Goal: Complete application form

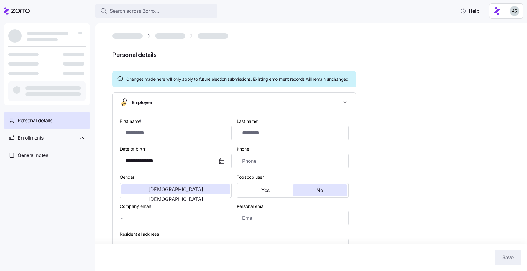
type input "*****"
type input "******"
type input "[EMAIL_ADDRESS][DOMAIN_NAME]"
type input "**********"
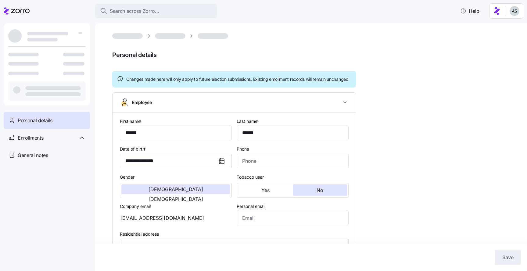
type input "Full time"
type input "Hourly"
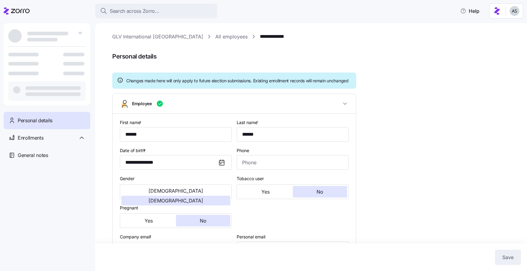
type input "All Employees"
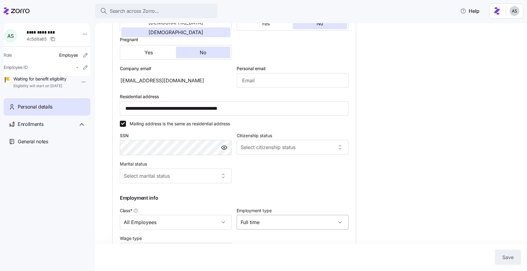
scroll to position [239, 0]
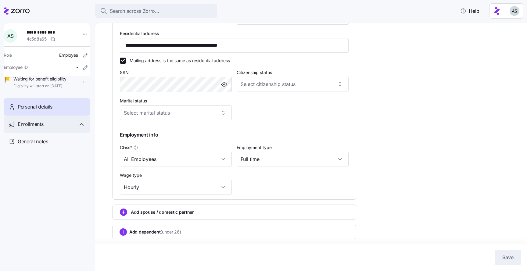
click at [77, 128] on div "Enrollments" at bounding box center [47, 124] width 87 height 17
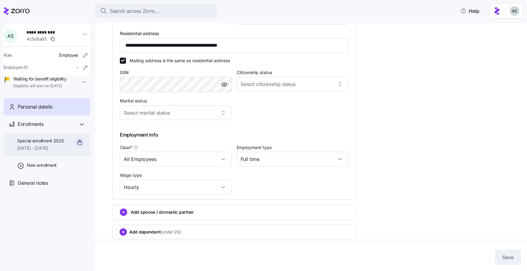
click at [63, 151] on span "[DATE] - [DATE]" at bounding box center [40, 148] width 47 height 6
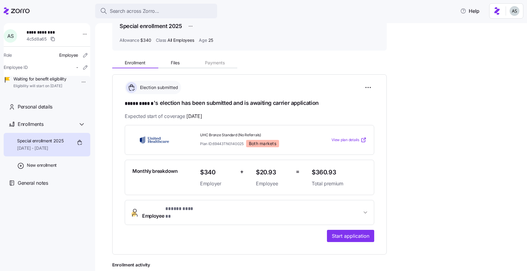
scroll to position [102, 0]
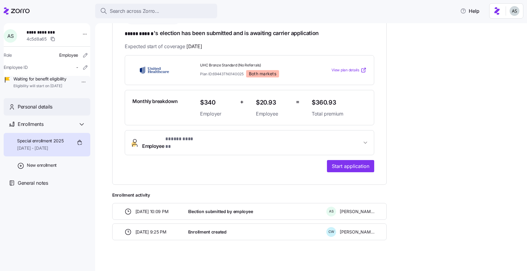
click at [41, 109] on div "Personal details" at bounding box center [47, 106] width 87 height 17
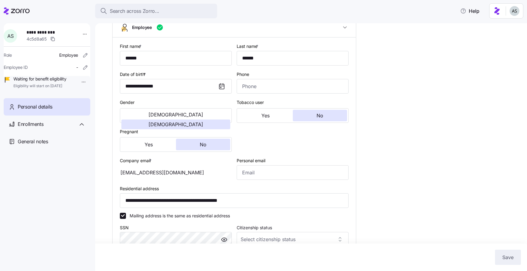
scroll to position [94, 0]
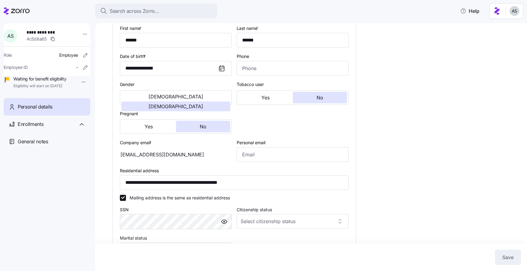
drag, startPoint x: 190, startPoint y: 162, endPoint x: 137, endPoint y: 162, distance: 53.3
click at [137, 162] on div "[EMAIL_ADDRESS][DOMAIN_NAME]" at bounding box center [176, 154] width 112 height 15
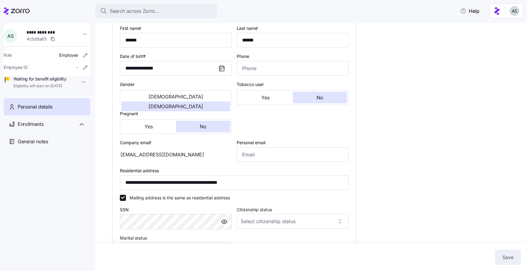
click at [120, 162] on div "[EMAIL_ADDRESS][DOMAIN_NAME]" at bounding box center [176, 154] width 112 height 15
drag, startPoint x: 120, startPoint y: 163, endPoint x: 133, endPoint y: 163, distance: 13.1
click at [132, 162] on div "[EMAIL_ADDRESS][DOMAIN_NAME]" at bounding box center [176, 154] width 112 height 15
click at [140, 162] on div "[EMAIL_ADDRESS][DOMAIN_NAME]" at bounding box center [176, 154] width 112 height 15
drag, startPoint x: 140, startPoint y: 163, endPoint x: 198, endPoint y: 155, distance: 58.5
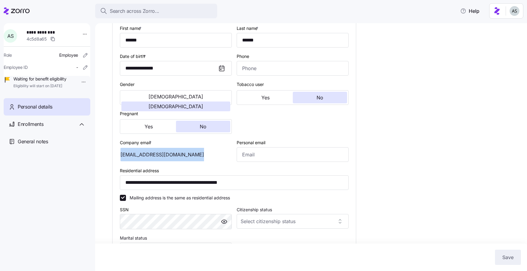
click at [197, 155] on div "[EMAIL_ADDRESS][DOMAIN_NAME]" at bounding box center [176, 154] width 112 height 15
click at [198, 155] on div "[EMAIL_ADDRESS][DOMAIN_NAME]" at bounding box center [176, 154] width 112 height 15
drag, startPoint x: 178, startPoint y: 160, endPoint x: 139, endPoint y: 161, distance: 38.7
click at [139, 161] on div "[EMAIL_ADDRESS][DOMAIN_NAME]" at bounding box center [176, 154] width 112 height 15
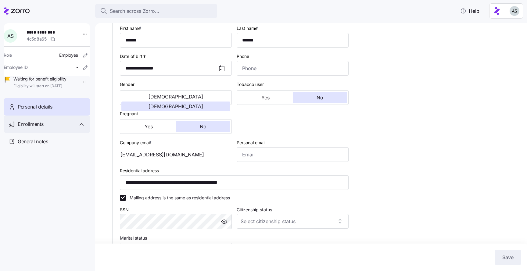
click at [52, 128] on div "Enrollments" at bounding box center [52, 124] width 68 height 8
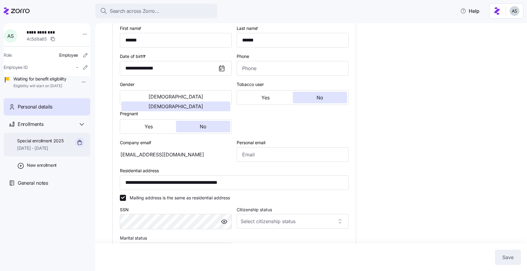
click at [51, 151] on span "[DATE] - [DATE]" at bounding box center [40, 148] width 47 height 6
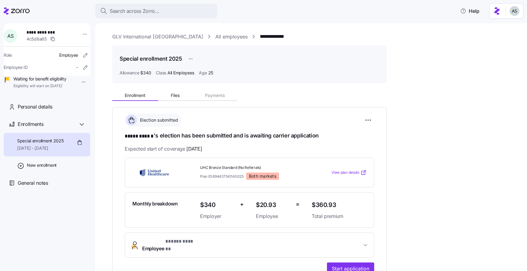
scroll to position [102, 0]
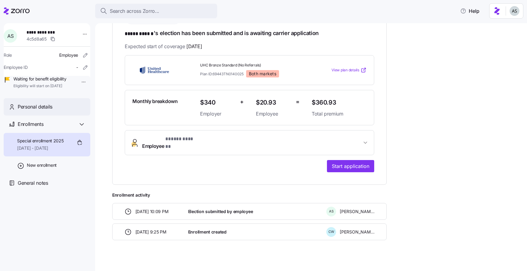
click at [73, 111] on div "Personal details" at bounding box center [47, 106] width 87 height 17
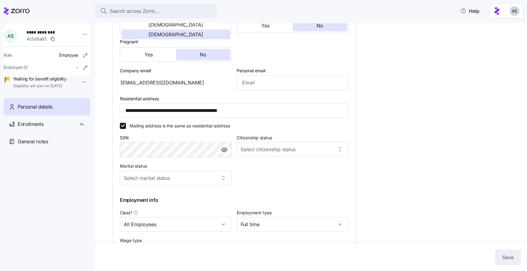
scroll to position [167, 0]
click at [188, 117] on input "**********" at bounding box center [234, 109] width 229 height 15
click at [461, 116] on div "**********" at bounding box center [315, 97] width 406 height 462
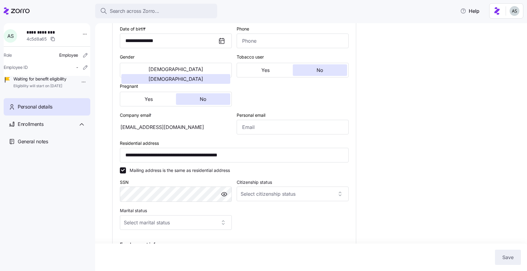
scroll to position [239, 0]
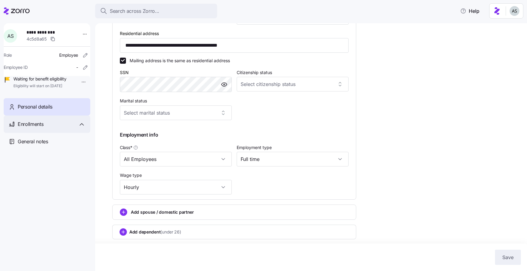
click at [54, 128] on div "Enrollments" at bounding box center [52, 124] width 68 height 8
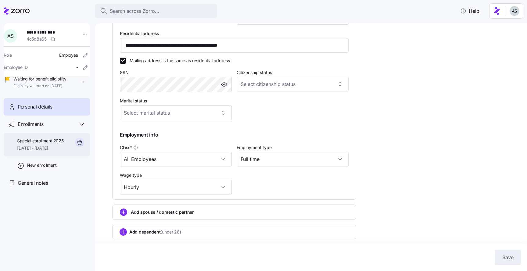
click at [63, 151] on span "[DATE] - [DATE]" at bounding box center [40, 148] width 47 height 6
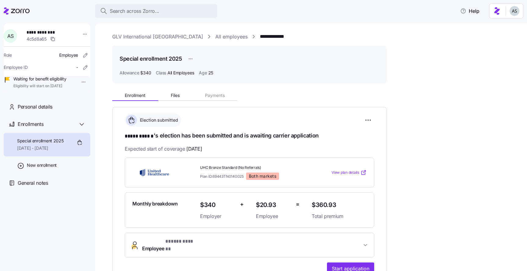
scroll to position [102, 0]
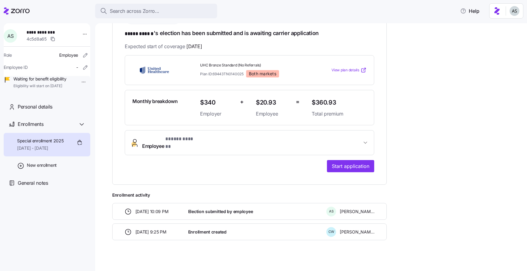
click at [47, 33] on span "**********" at bounding box center [48, 32] width 43 height 6
copy span "**********"
